Goal: Task Accomplishment & Management: Use online tool/utility

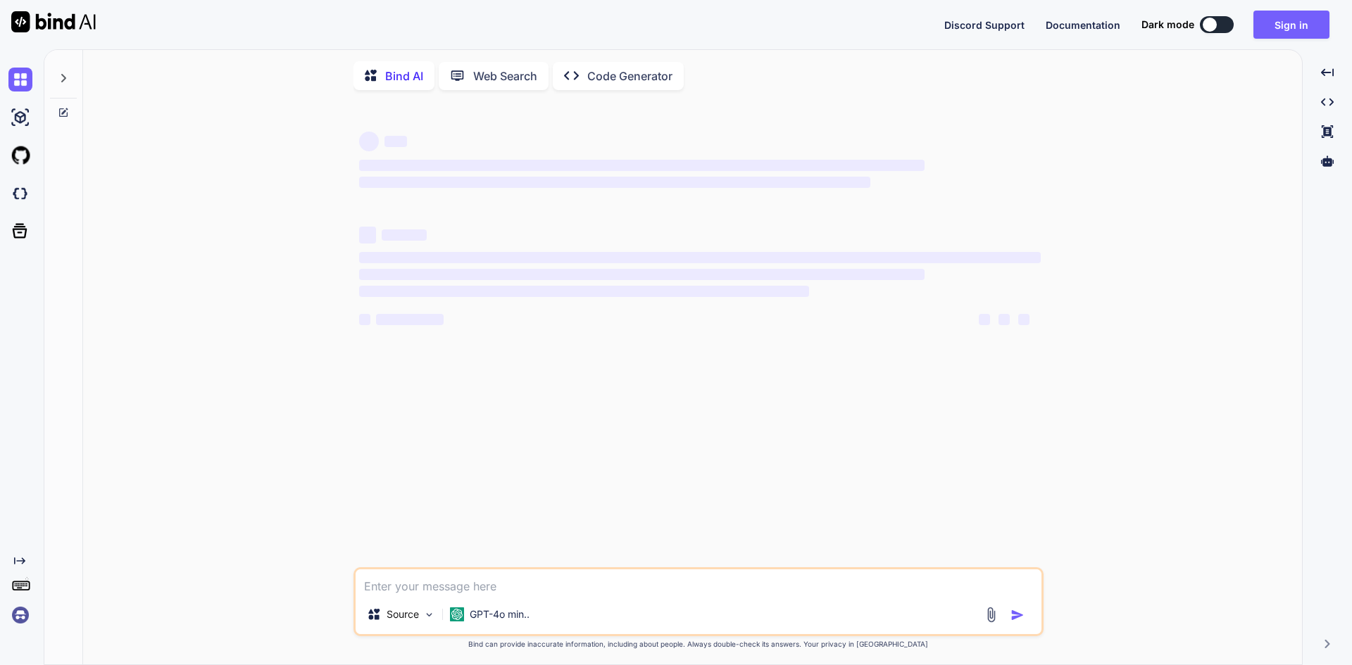
type textarea "x"
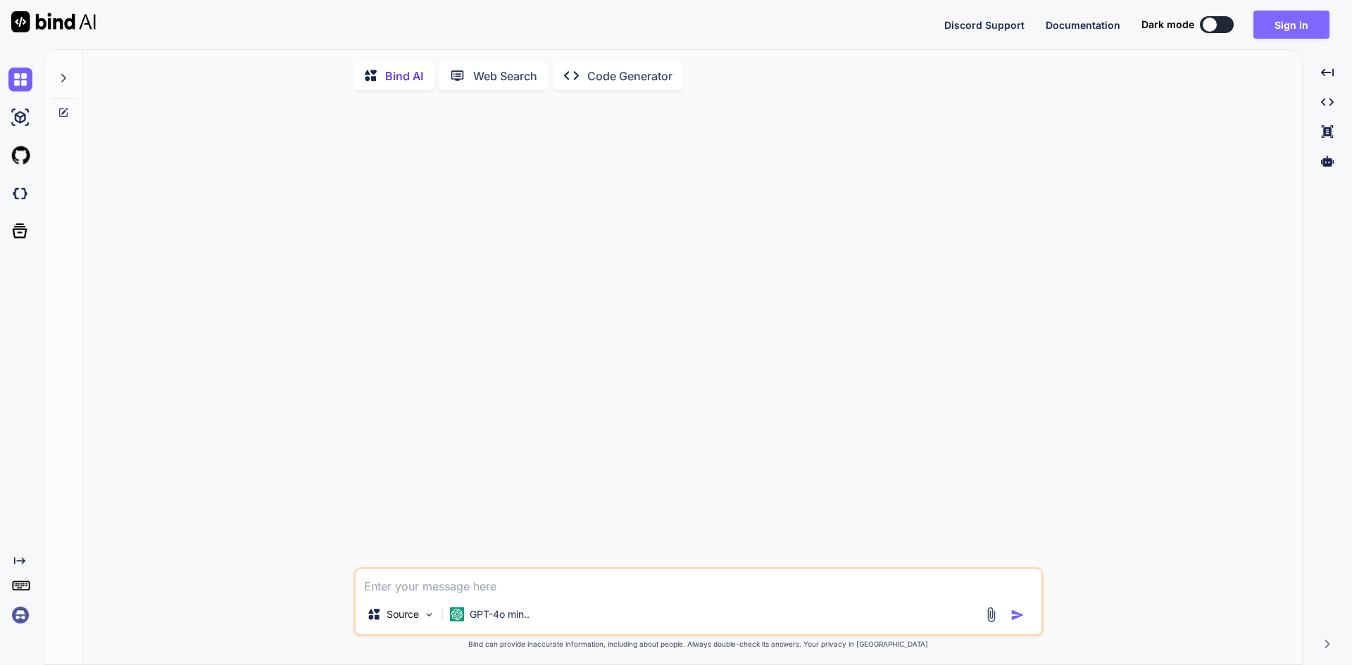
click at [1309, 33] on button "Sign in" at bounding box center [1291, 25] width 76 height 28
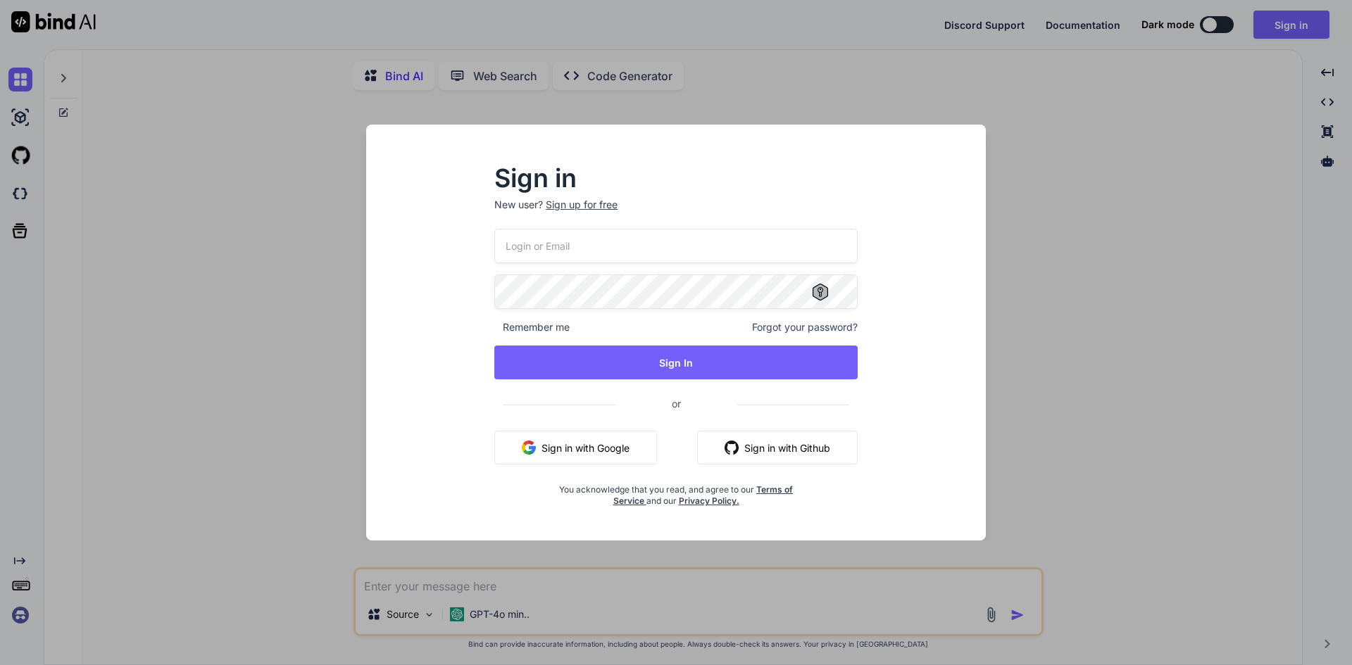
click at [543, 247] on input "email" at bounding box center [675, 246] width 363 height 34
paste input "[EMAIL_ADDRESS][DOMAIN_NAME]"
type input "[EMAIL_ADDRESS][DOMAIN_NAME]"
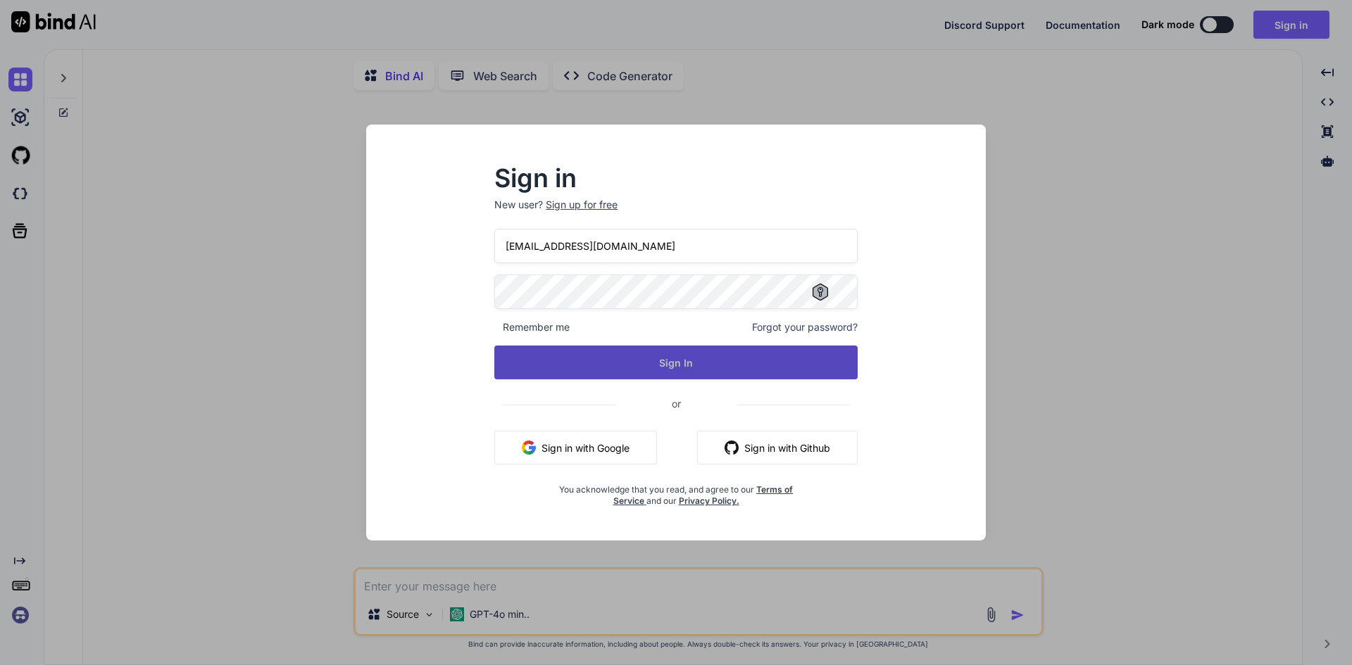
click at [679, 369] on button "Sign In" at bounding box center [675, 363] width 363 height 34
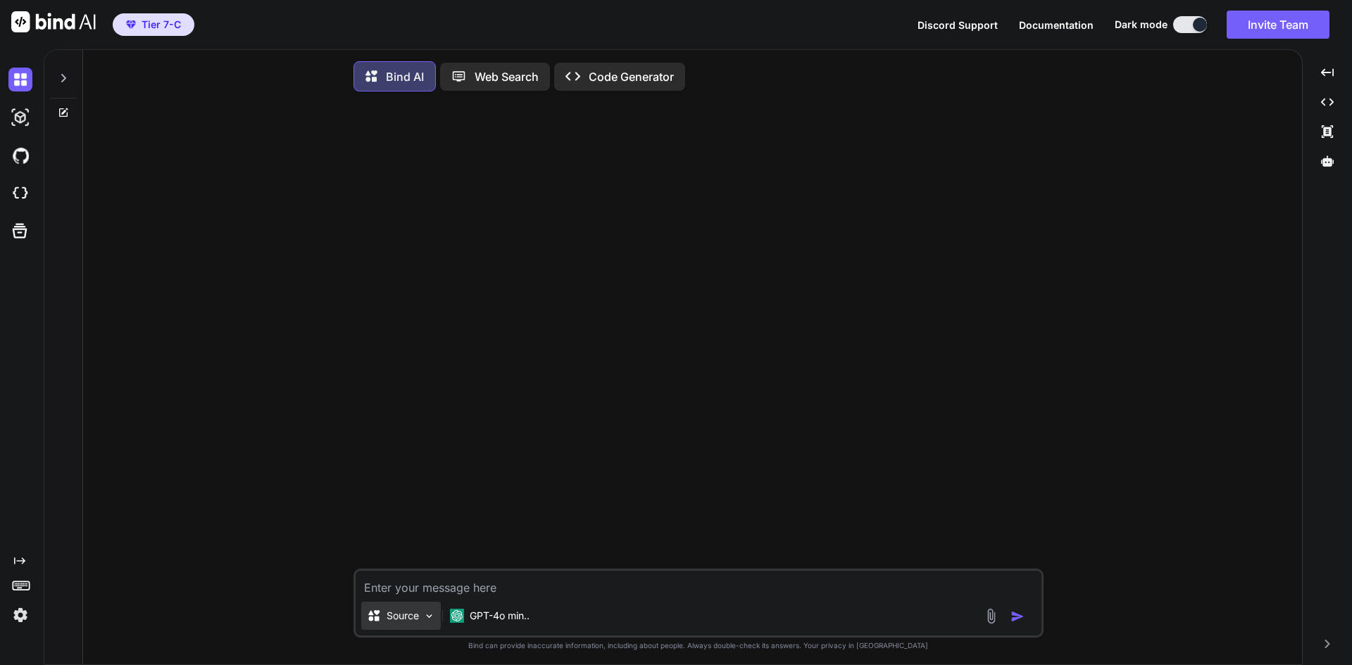
click at [429, 621] on img at bounding box center [429, 616] width 12 height 12
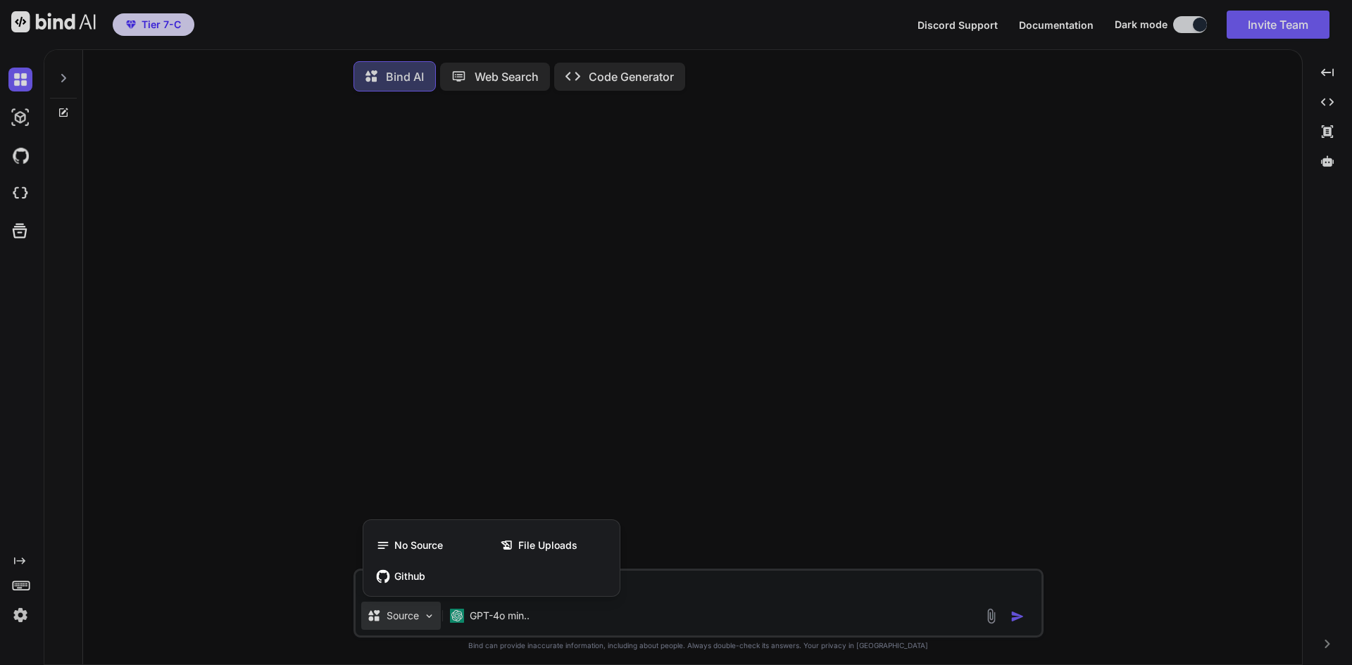
click at [655, 590] on div at bounding box center [676, 332] width 1352 height 665
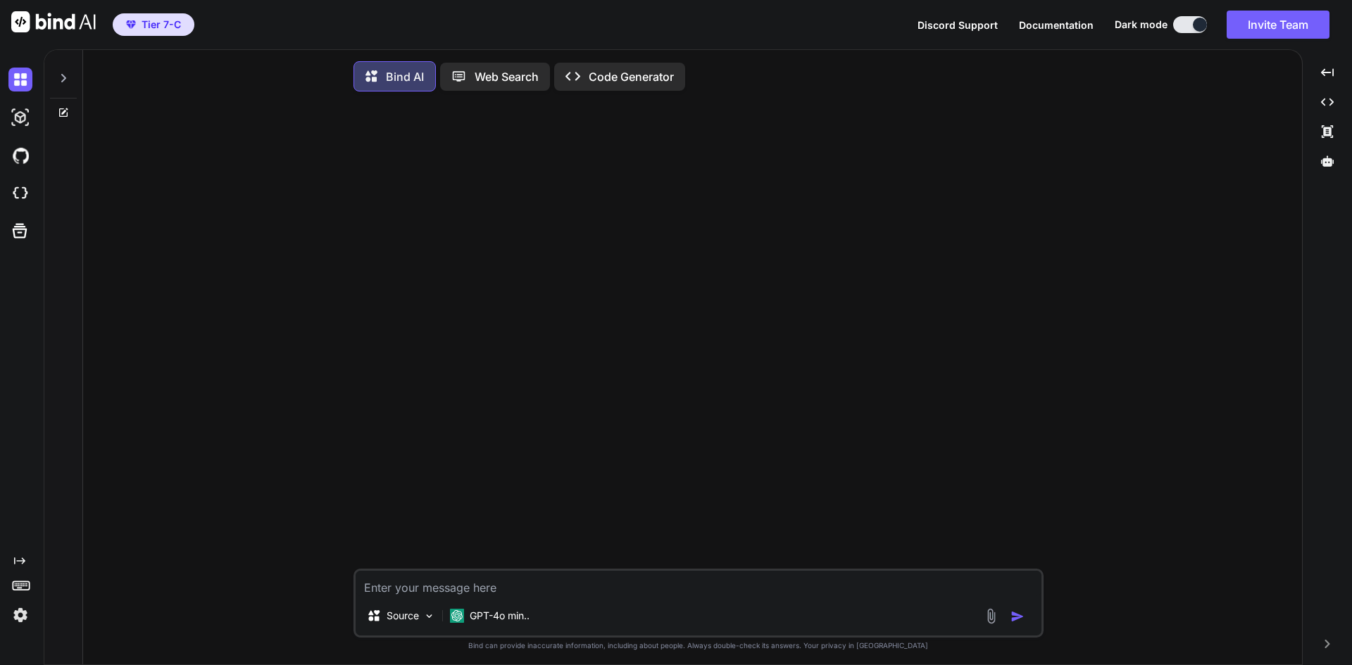
click at [1181, 34] on div "Discord Support Documentation Dark mode Invite Team Created with Pixso." at bounding box center [1128, 25] width 423 height 28
click at [1174, 25] on button at bounding box center [1190, 24] width 34 height 17
click at [1178, 26] on button at bounding box center [1190, 24] width 34 height 17
click at [1178, 21] on button at bounding box center [1190, 24] width 34 height 17
